Goal: Information Seeking & Learning: Learn about a topic

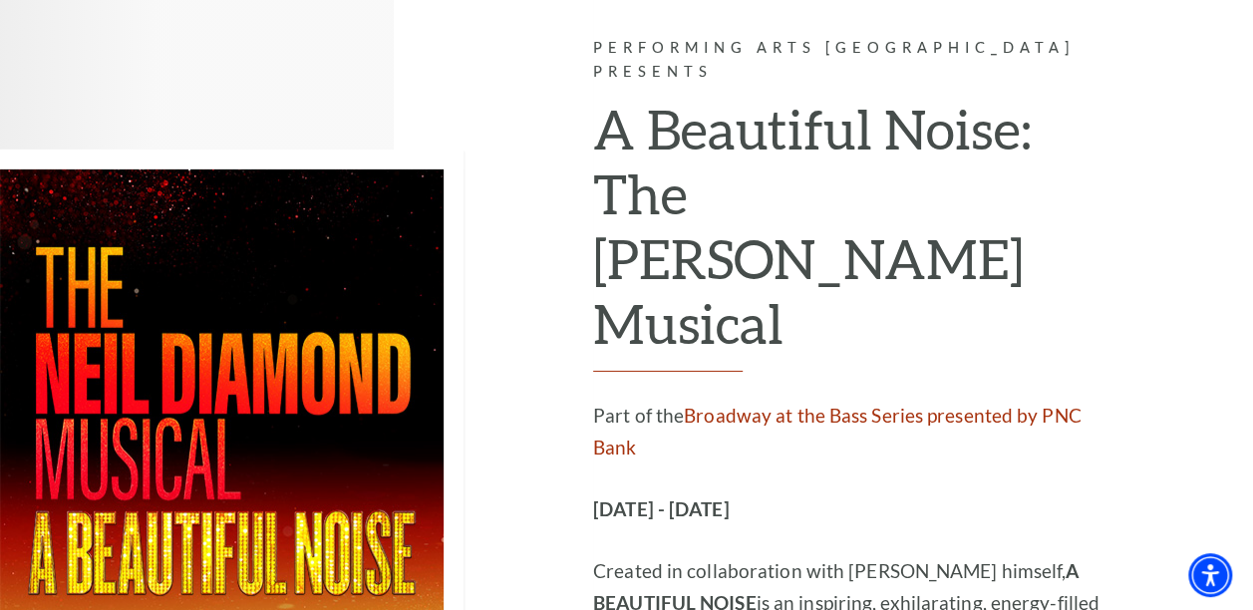
scroll to position [3157, 0]
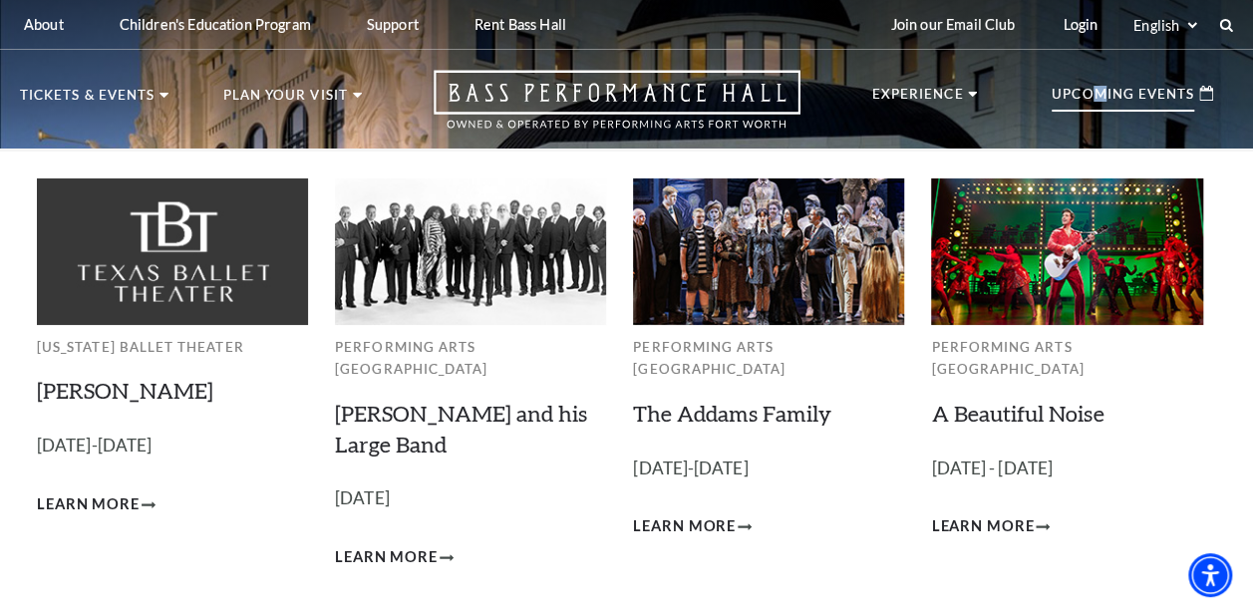
click at [1097, 97] on p "Upcoming Events" at bounding box center [1123, 100] width 143 height 24
drag, startPoint x: 1097, startPoint y: 97, endPoint x: 1078, endPoint y: 92, distance: 19.6
click at [1078, 92] on p "Upcoming Events" at bounding box center [1123, 100] width 143 height 24
click at [1175, 88] on p "Upcoming Events" at bounding box center [1123, 100] width 143 height 24
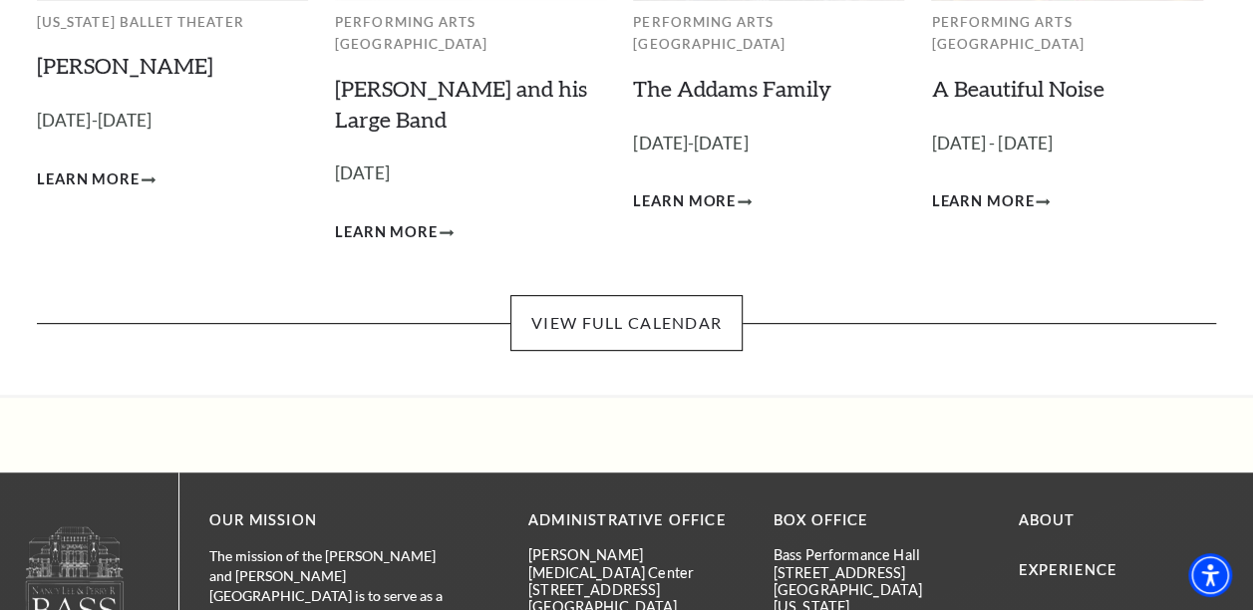
scroll to position [332, 0]
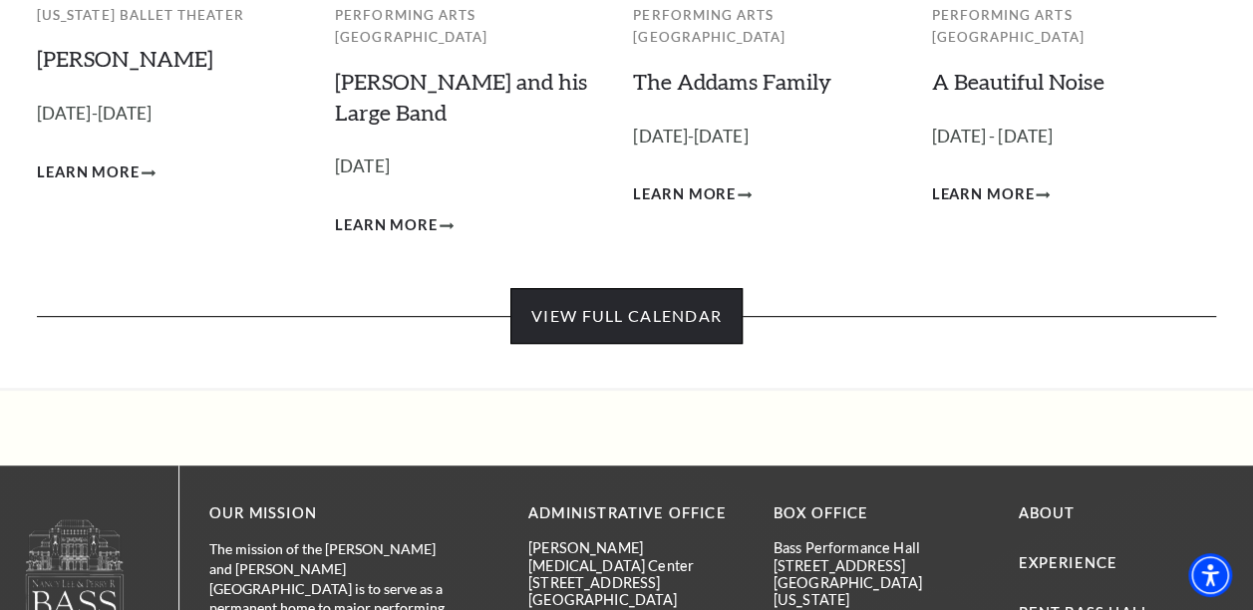
click at [568, 297] on link "View Full Calendar" at bounding box center [627, 316] width 232 height 56
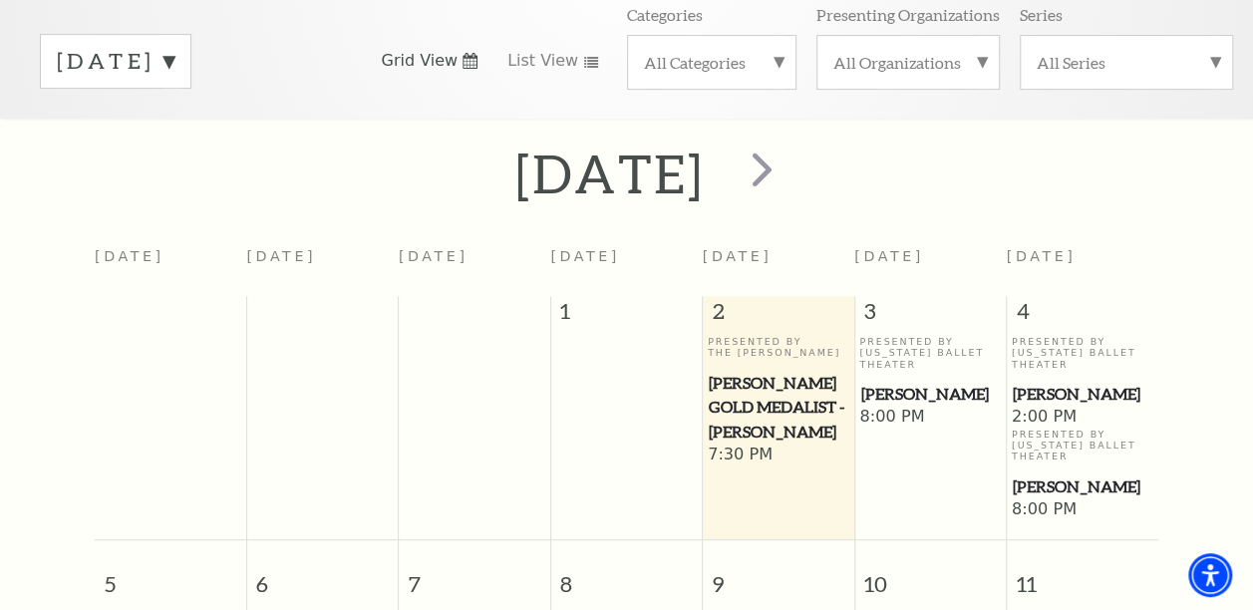
scroll to position [333, 0]
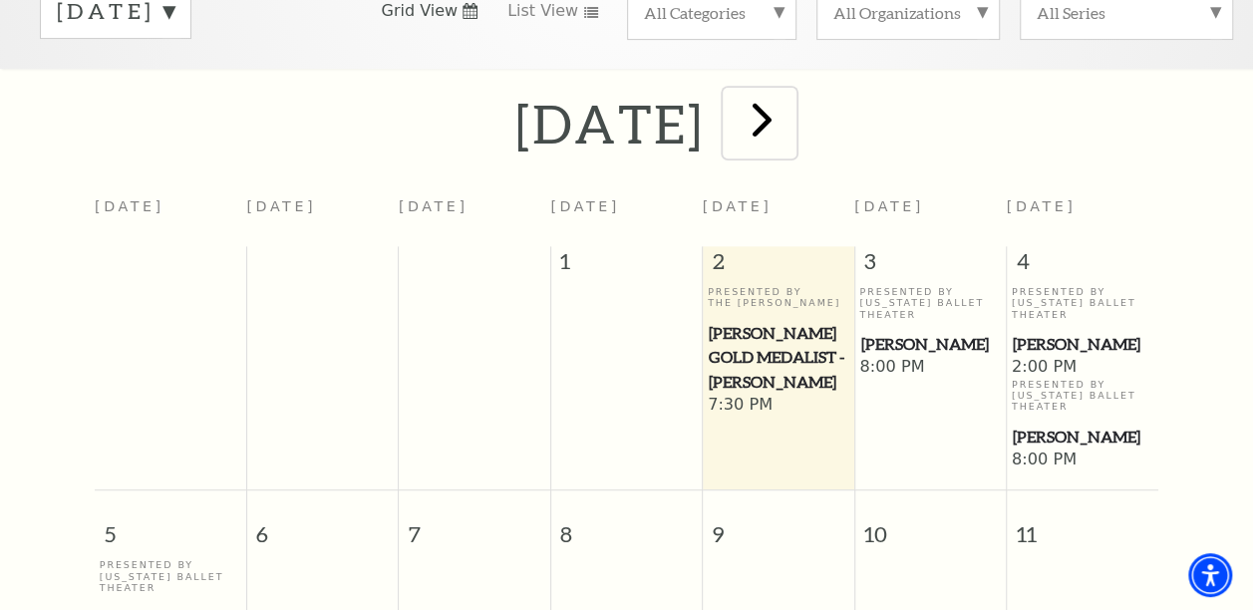
click at [791, 124] on span "next" at bounding box center [762, 119] width 57 height 57
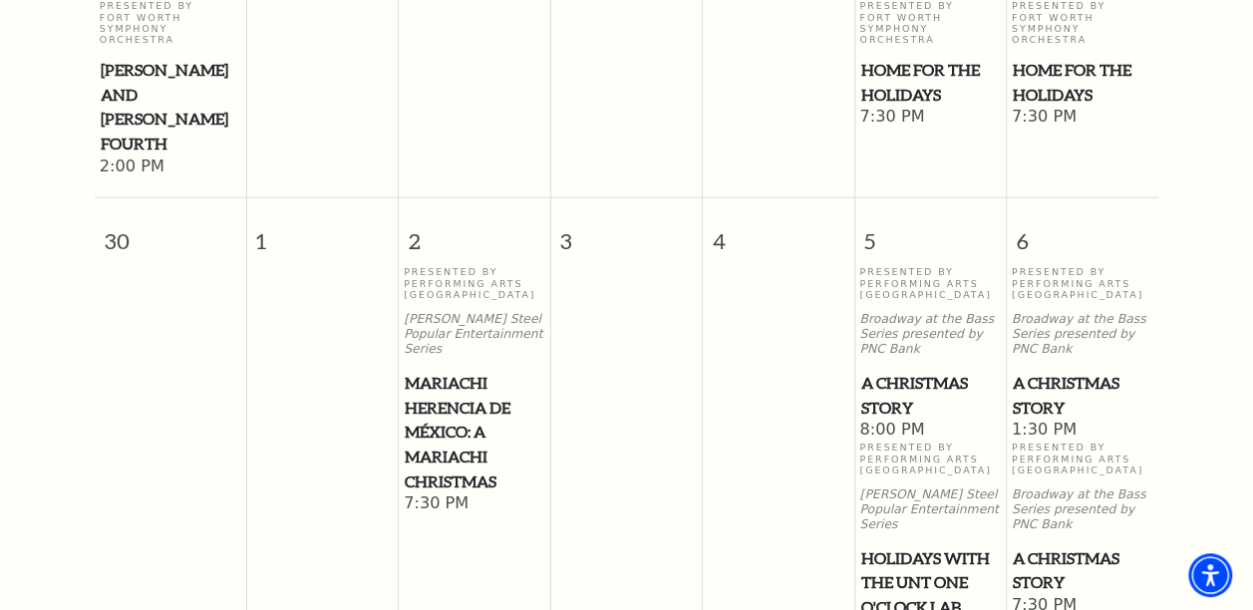
scroll to position [2327, 0]
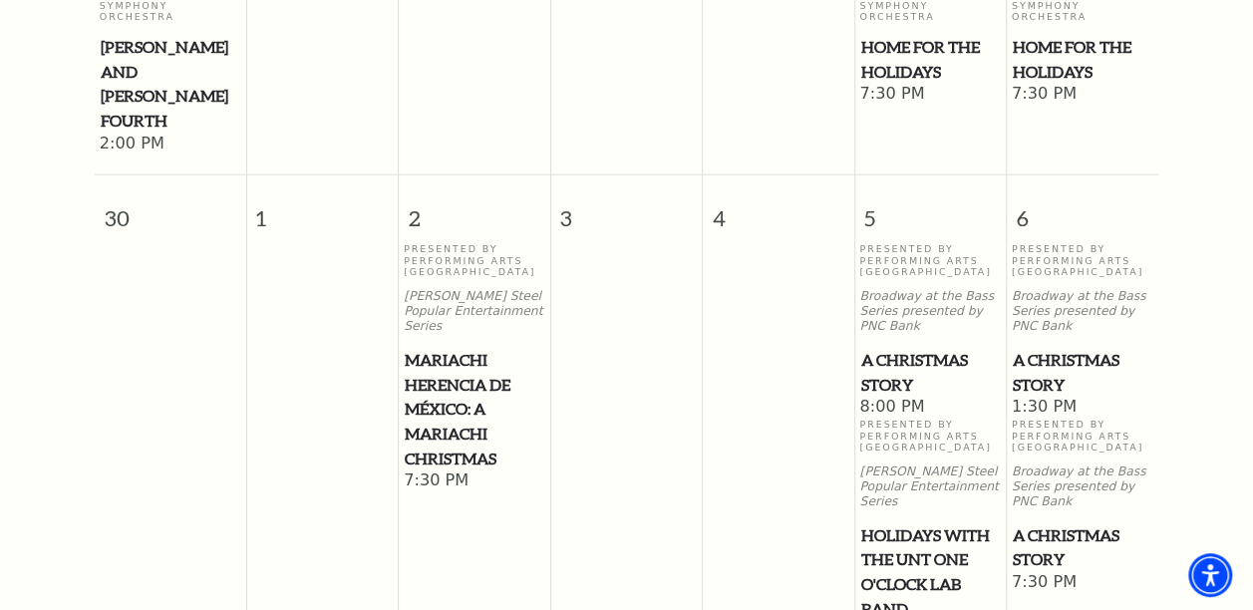
click at [1047, 348] on span "A Christmas Story" at bounding box center [1083, 372] width 140 height 49
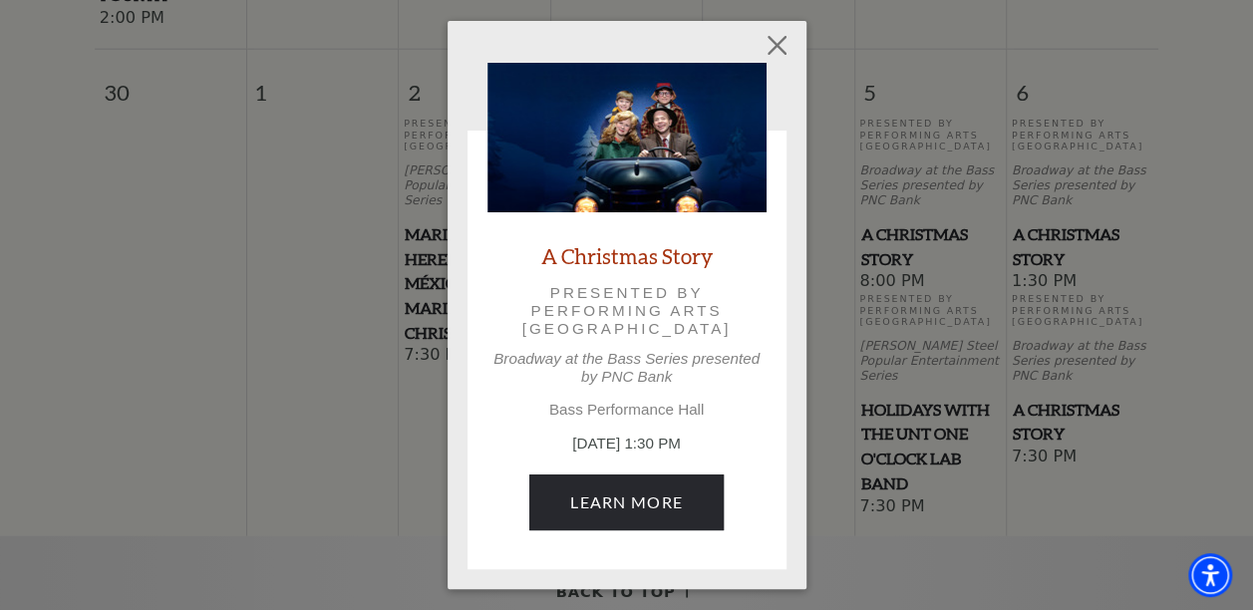
scroll to position [2660, 0]
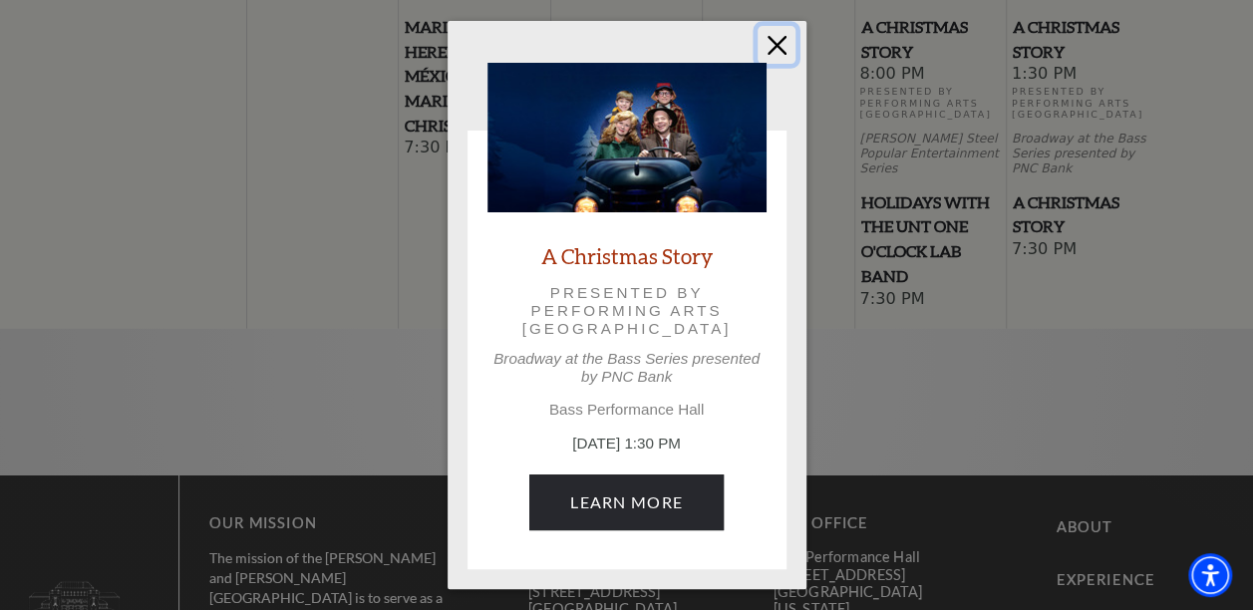
click at [768, 46] on button "Close" at bounding box center [777, 45] width 38 height 38
